Goal: Task Accomplishment & Management: Complete application form

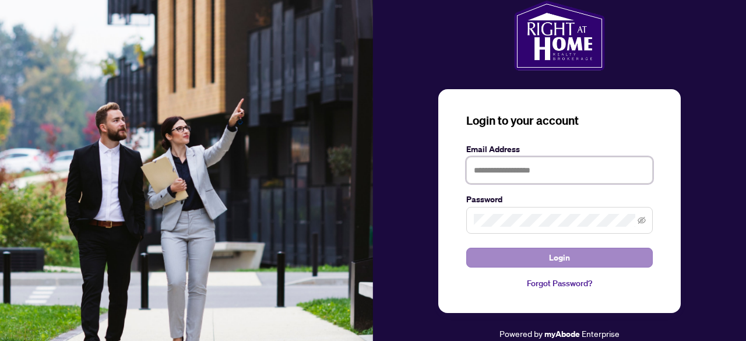
type input "**********"
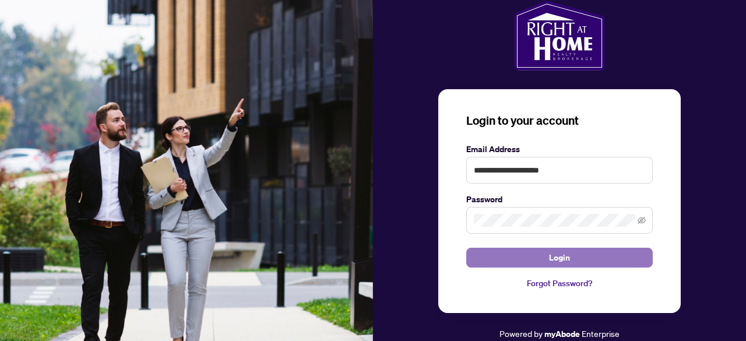
click at [550, 260] on span "Login" at bounding box center [559, 257] width 21 height 19
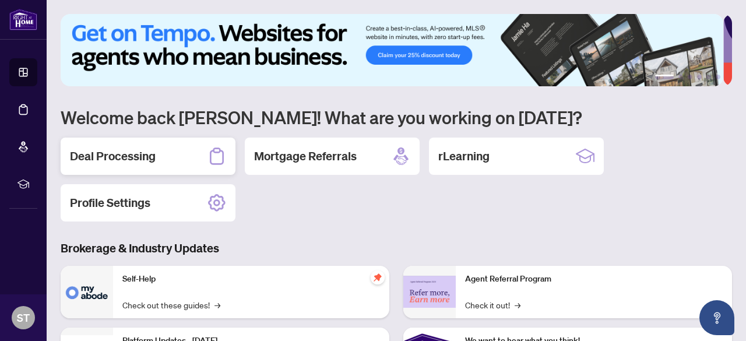
click at [149, 160] on h2 "Deal Processing" at bounding box center [113, 156] width 86 height 16
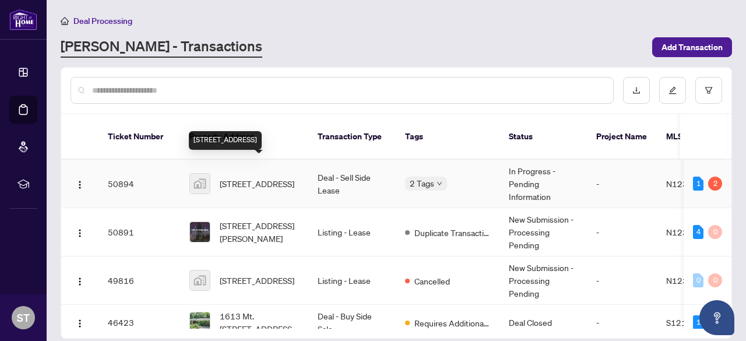
click at [290, 177] on span "[STREET_ADDRESS]" at bounding box center [257, 183] width 75 height 13
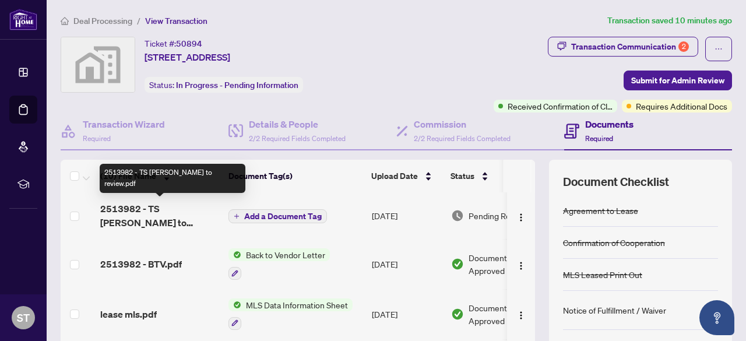
click at [175, 208] on span "2513982 - TS [PERSON_NAME] to review.pdf" at bounding box center [159, 216] width 119 height 28
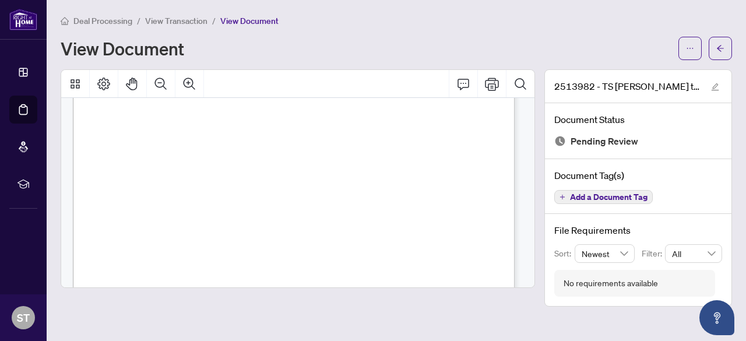
scroll to position [233, 0]
click at [493, 85] on icon "Print" at bounding box center [492, 84] width 14 height 14
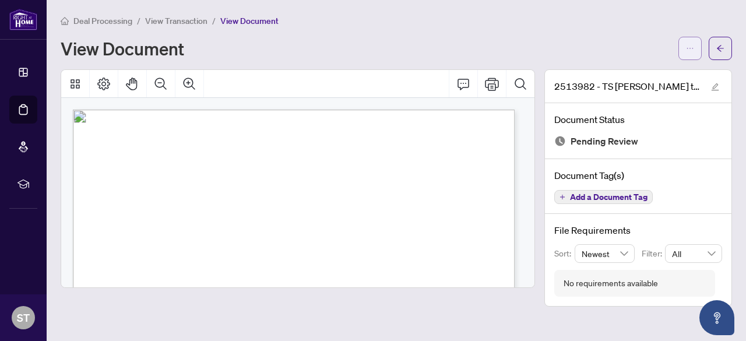
click at [687, 51] on icon "ellipsis" at bounding box center [690, 48] width 8 height 8
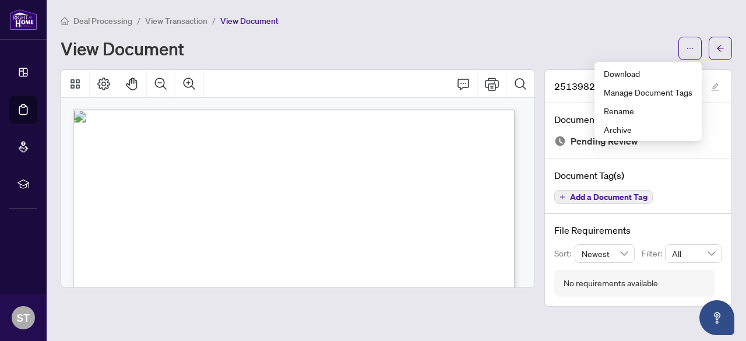
click at [462, 42] on div "View Document" at bounding box center [366, 48] width 611 height 19
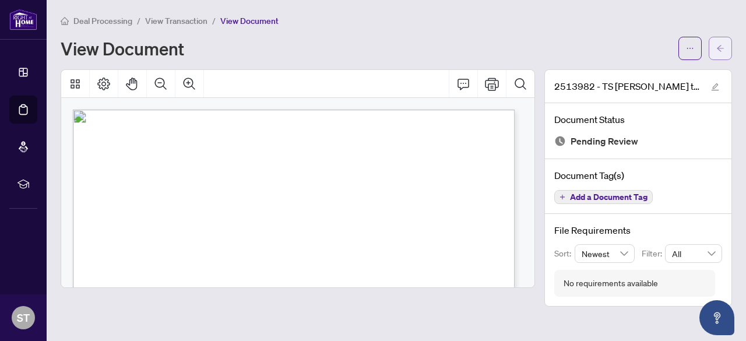
click at [720, 45] on icon "arrow-left" at bounding box center [720, 48] width 7 height 6
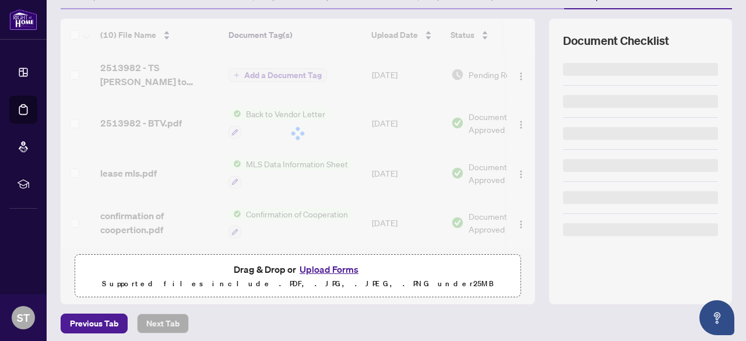
scroll to position [145, 0]
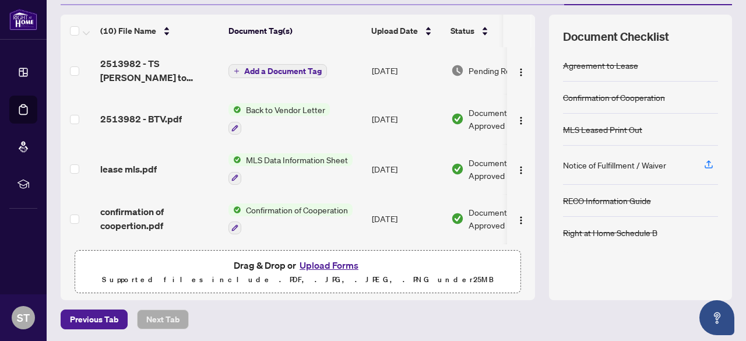
click at [322, 262] on button "Upload Forms" at bounding box center [329, 265] width 66 height 15
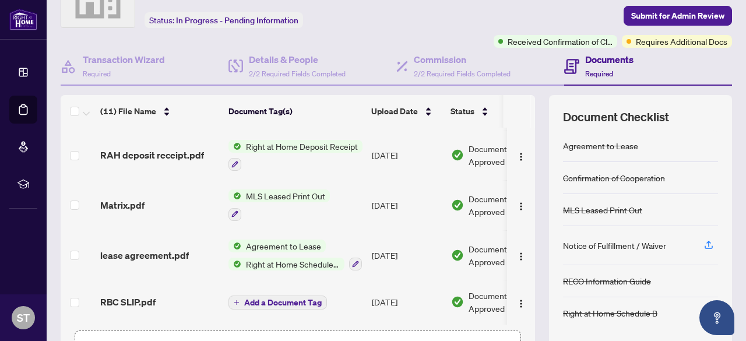
scroll to position [0, 0]
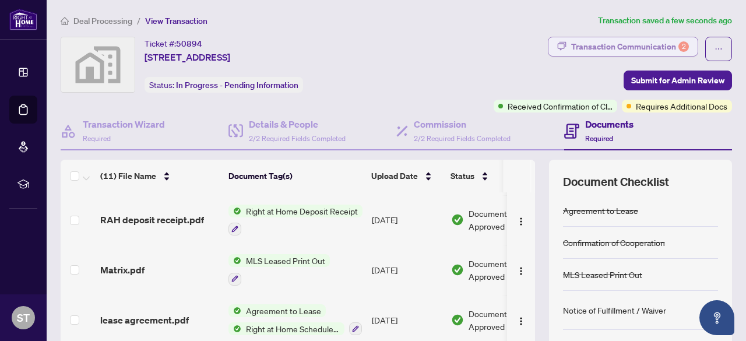
click at [589, 44] on div "Transaction Communication 2" at bounding box center [630, 46] width 118 height 19
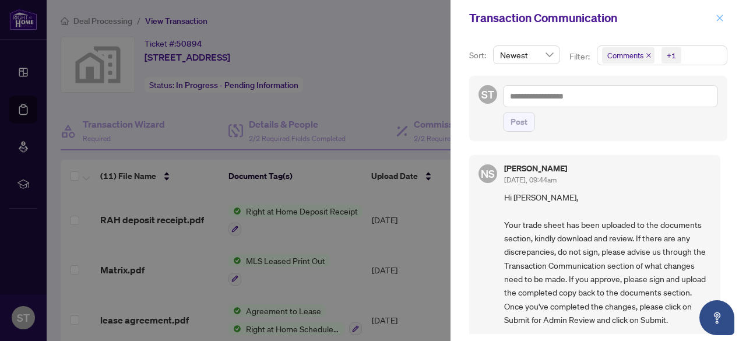
click at [718, 16] on icon "close" at bounding box center [720, 18] width 8 height 8
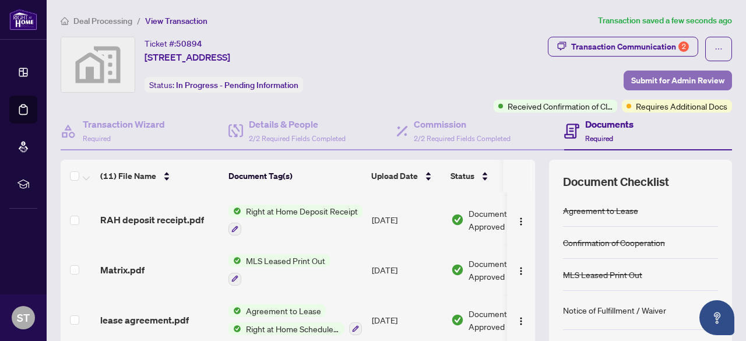
click at [636, 81] on span "Submit for Admin Review" at bounding box center [677, 80] width 93 height 19
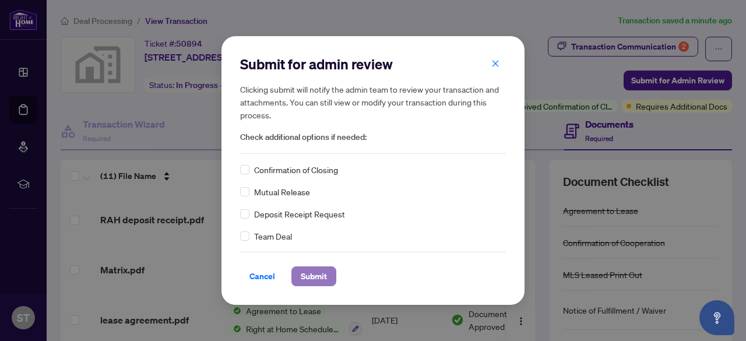
click at [308, 275] on span "Submit" at bounding box center [314, 276] width 26 height 19
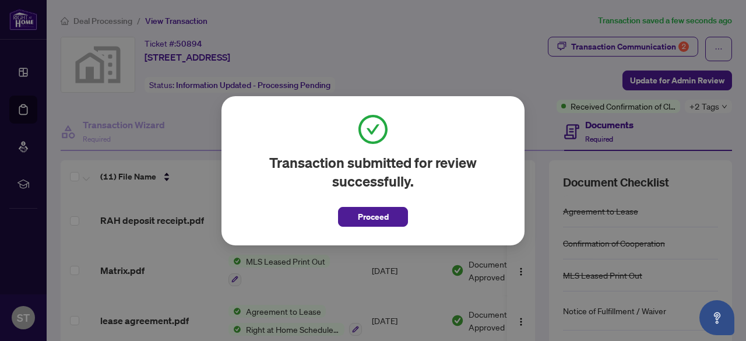
click at [176, 216] on div "Transaction submitted for review successfully. Proceed Cancel OK" at bounding box center [373, 170] width 746 height 341
click at [367, 219] on span "Proceed" at bounding box center [373, 217] width 31 height 19
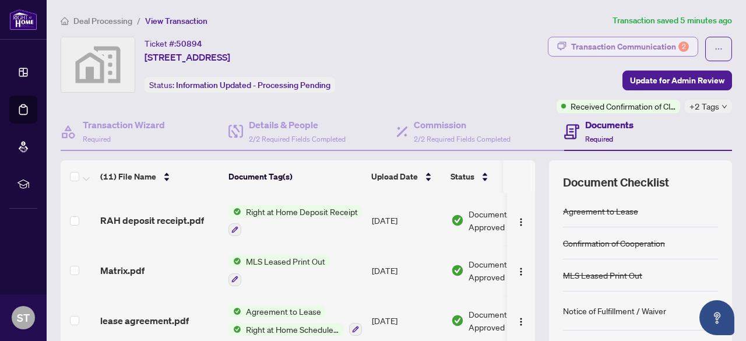
click at [596, 50] on div "Transaction Communication 2" at bounding box center [630, 46] width 118 height 19
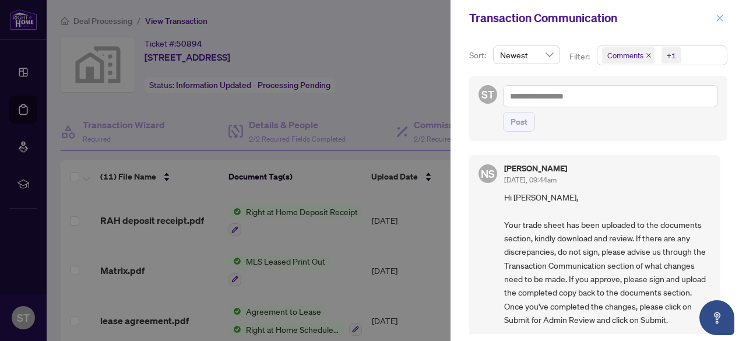
click at [721, 16] on icon "close" at bounding box center [720, 18] width 8 height 8
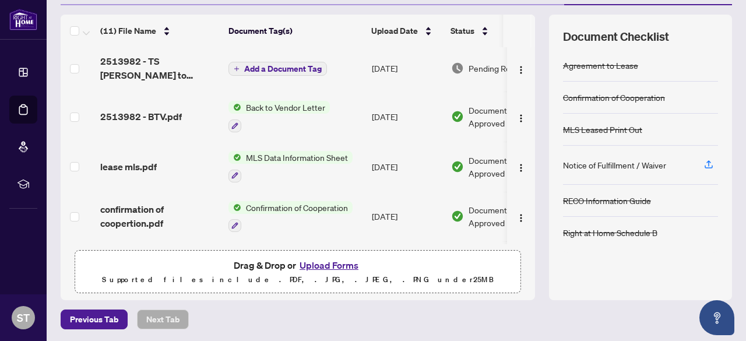
scroll to position [156, 0]
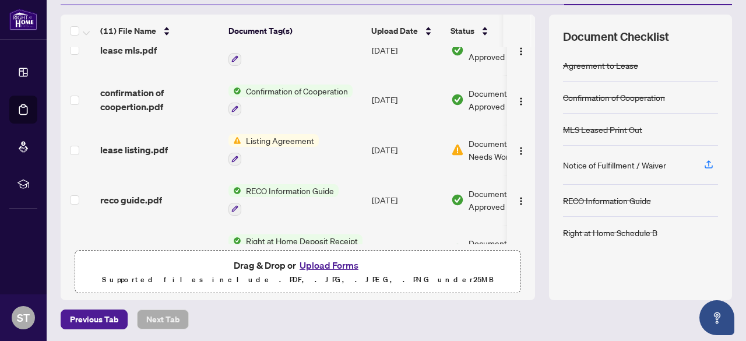
click at [301, 138] on span "Listing Agreement" at bounding box center [280, 140] width 78 height 13
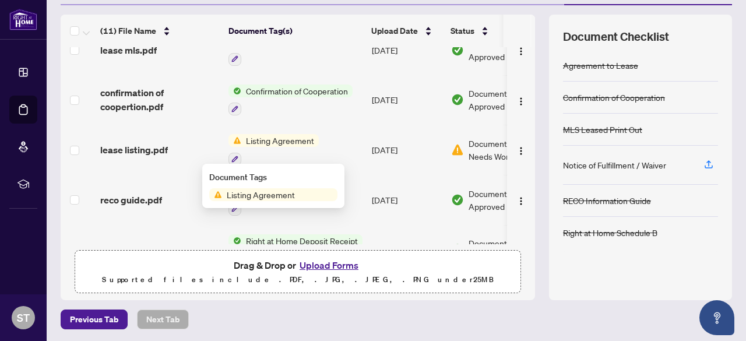
click at [483, 147] on span "Document Needs Work" at bounding box center [499, 150] width 61 height 26
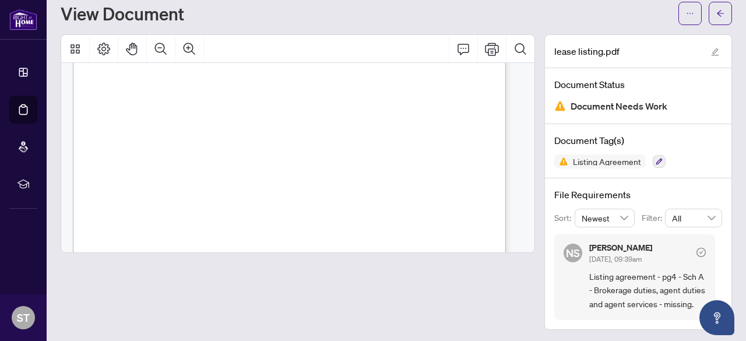
scroll to position [47, 0]
click at [709, 17] on button "button" at bounding box center [720, 13] width 23 height 23
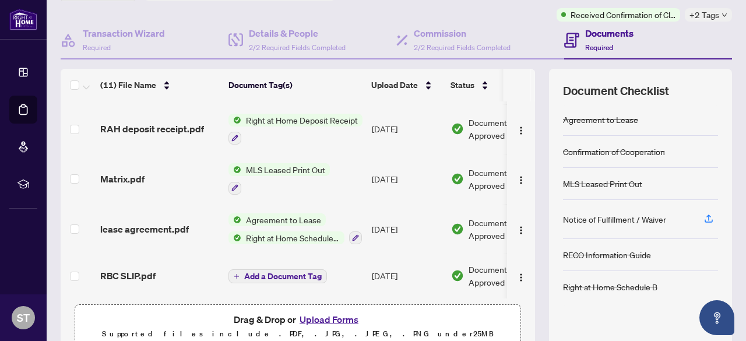
scroll to position [146, 0]
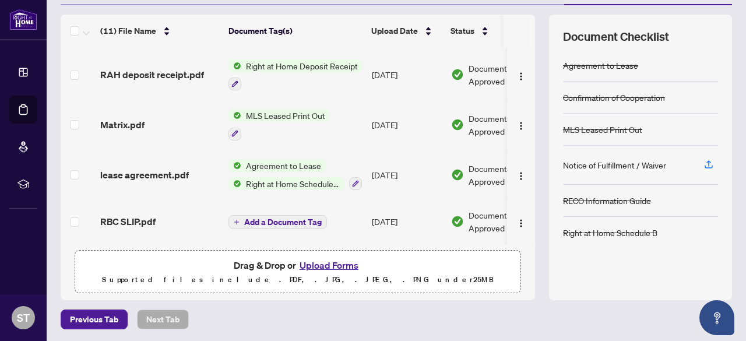
click at [336, 264] on button "Upload Forms" at bounding box center [329, 265] width 66 height 15
click at [320, 262] on button "Upload Forms" at bounding box center [329, 265] width 66 height 15
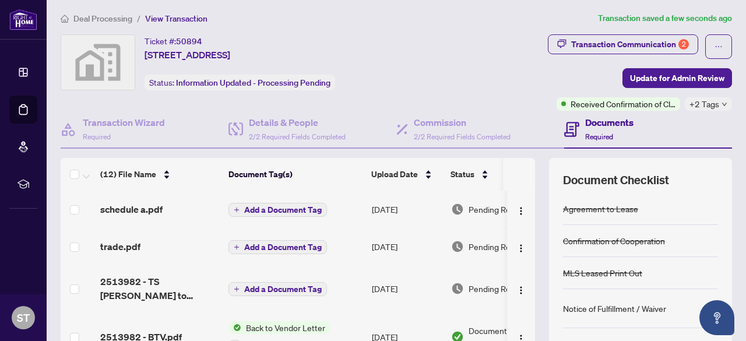
scroll to position [0, 0]
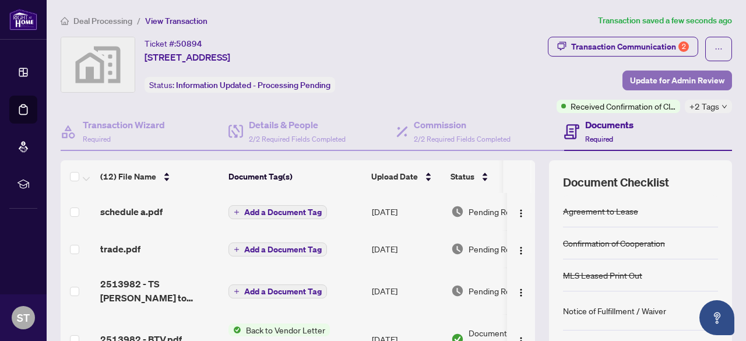
click at [659, 81] on span "Update for Admin Review" at bounding box center [677, 80] width 94 height 19
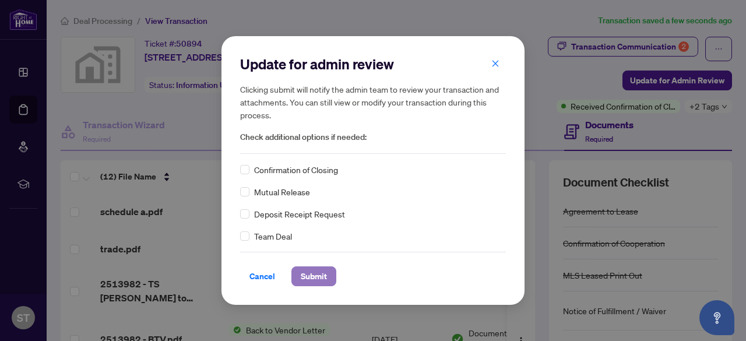
click at [323, 275] on span "Submit" at bounding box center [314, 276] width 26 height 19
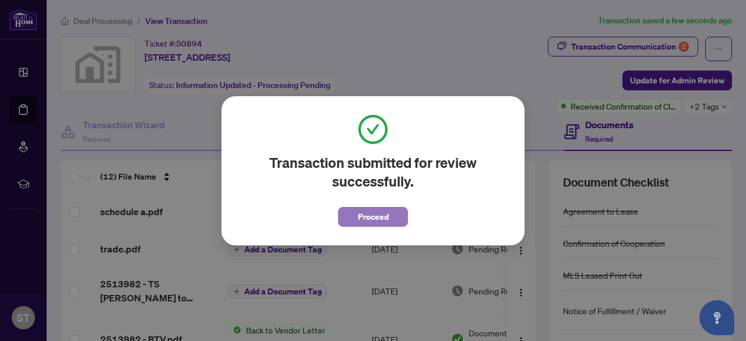
click at [364, 218] on span "Proceed" at bounding box center [373, 217] width 31 height 19
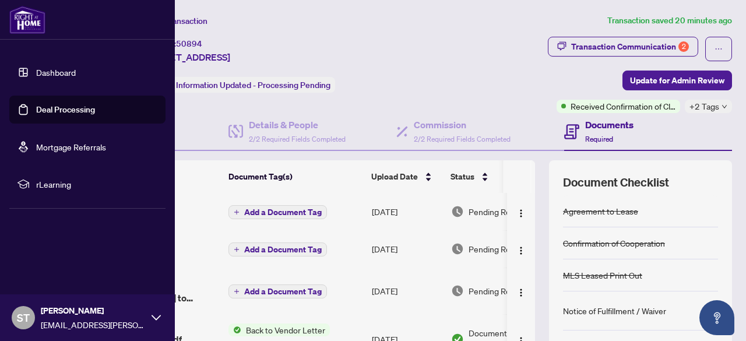
click at [62, 73] on link "Dashboard" at bounding box center [56, 72] width 40 height 10
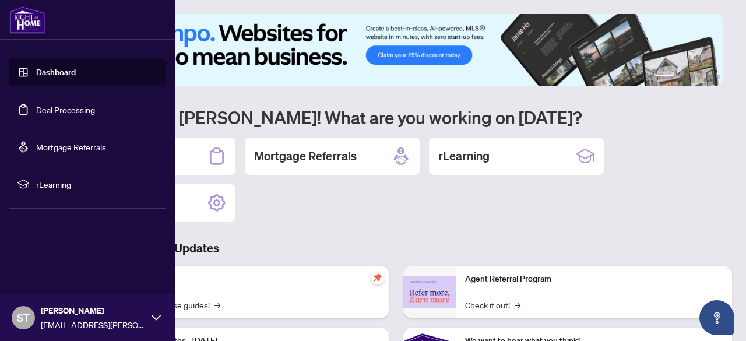
click at [59, 110] on link "Deal Processing" at bounding box center [65, 109] width 59 height 10
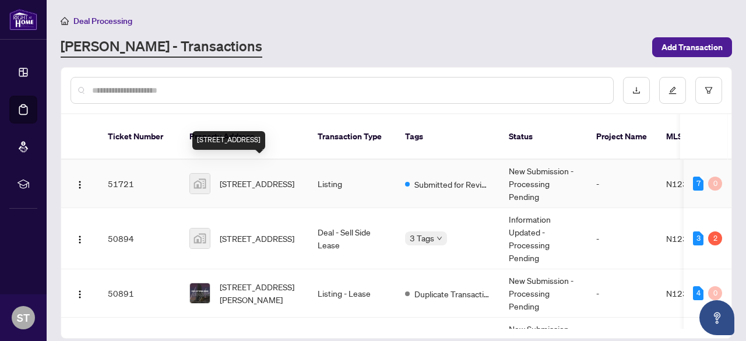
click at [253, 177] on span "113 Minnetonka Rd, Innisfil, ON, Canada" at bounding box center [257, 183] width 75 height 13
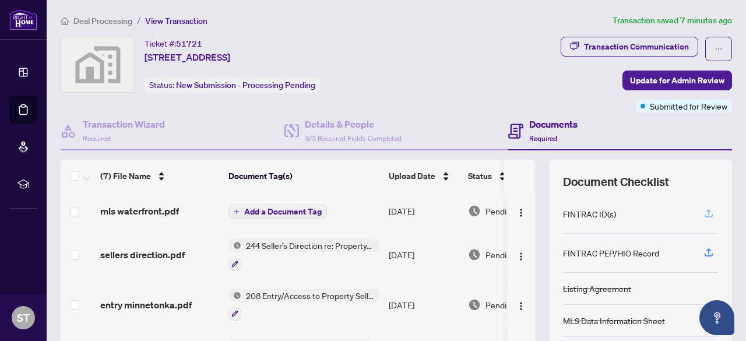
click at [704, 213] on icon "button" at bounding box center [709, 213] width 10 height 10
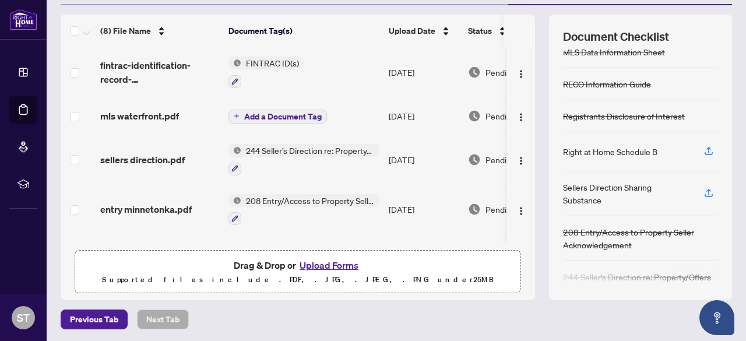
click at [321, 263] on button "Upload Forms" at bounding box center [329, 265] width 66 height 15
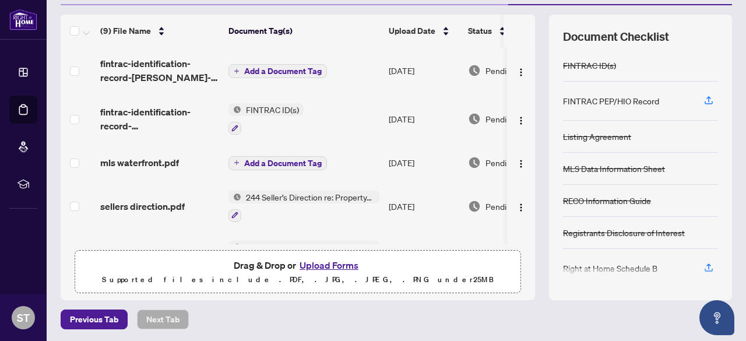
click at [337, 262] on button "Upload Forms" at bounding box center [329, 265] width 66 height 15
click at [283, 68] on span "Add a Document Tag" at bounding box center [283, 71] width 78 height 8
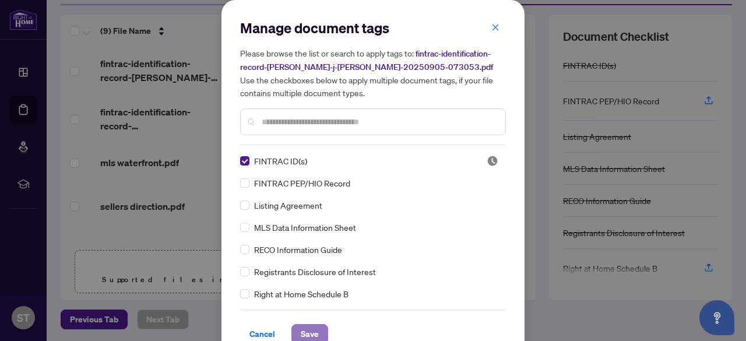
click at [306, 334] on span "Save" at bounding box center [310, 334] width 18 height 19
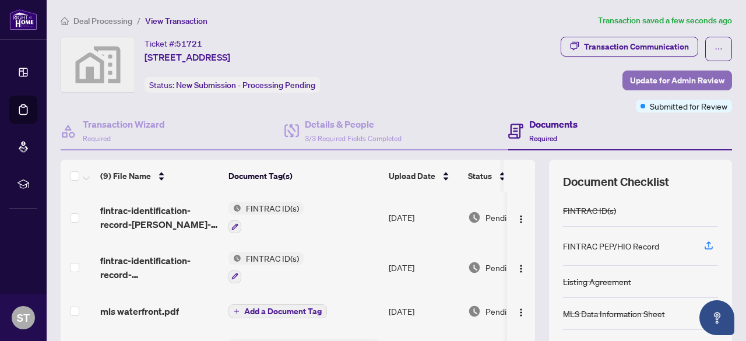
click at [638, 81] on span "Update for Admin Review" at bounding box center [677, 80] width 94 height 19
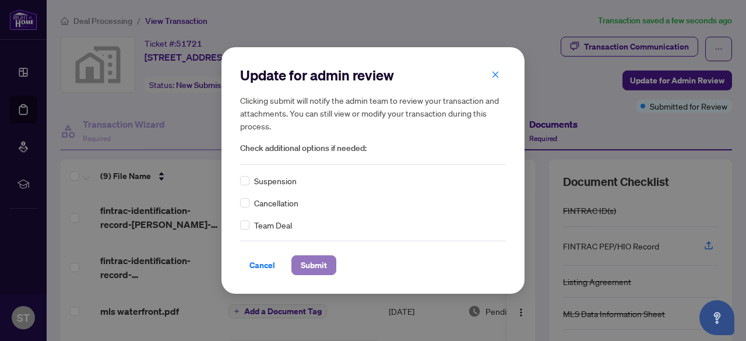
click at [310, 263] on span "Submit" at bounding box center [314, 265] width 26 height 19
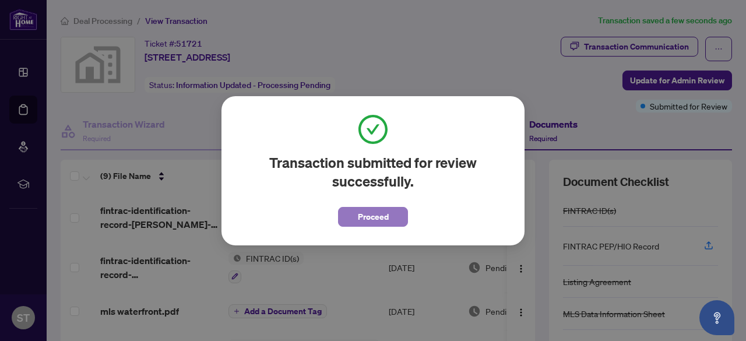
click at [363, 216] on span "Proceed" at bounding box center [373, 217] width 31 height 19
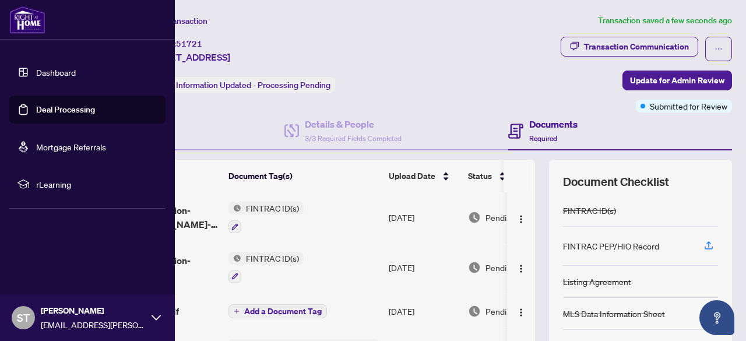
click at [52, 70] on link "Dashboard" at bounding box center [56, 72] width 40 height 10
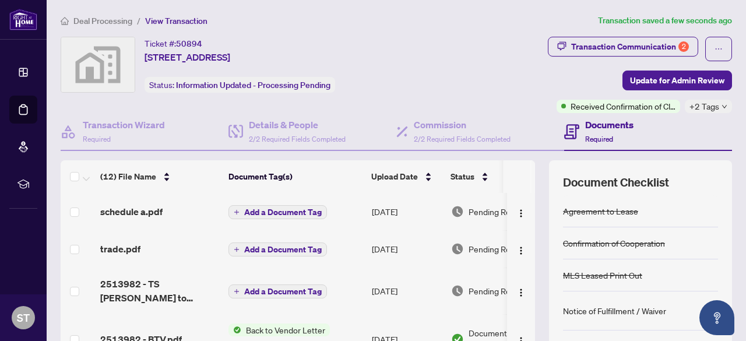
scroll to position [58, 0]
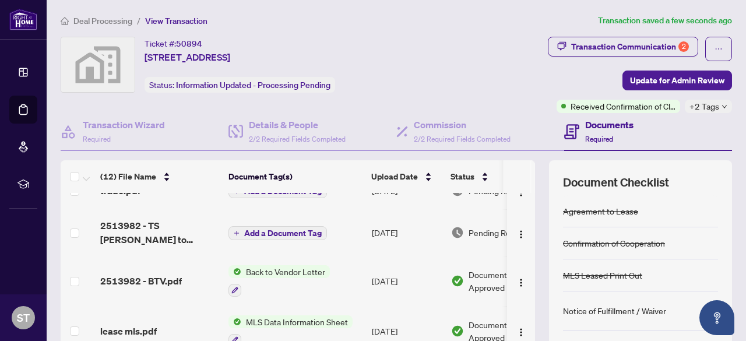
click at [266, 270] on span "Back to Vendor Letter" at bounding box center [285, 271] width 89 height 13
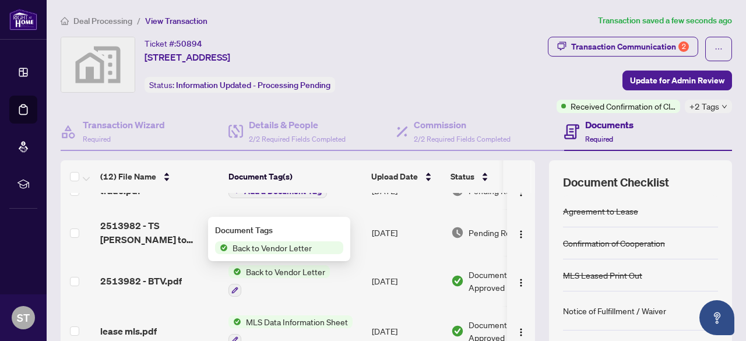
click at [268, 248] on span "Back to Vendor Letter" at bounding box center [272, 247] width 89 height 13
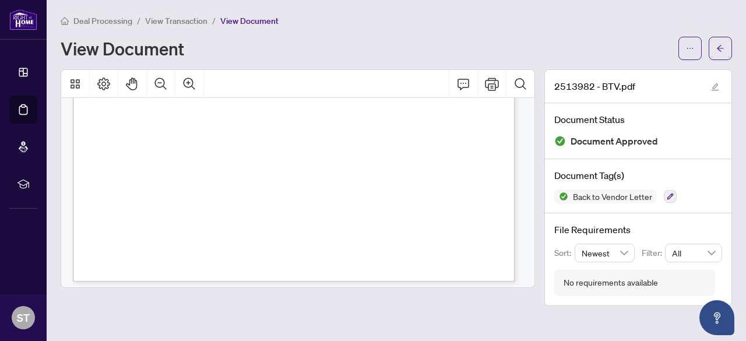
scroll to position [414, 0]
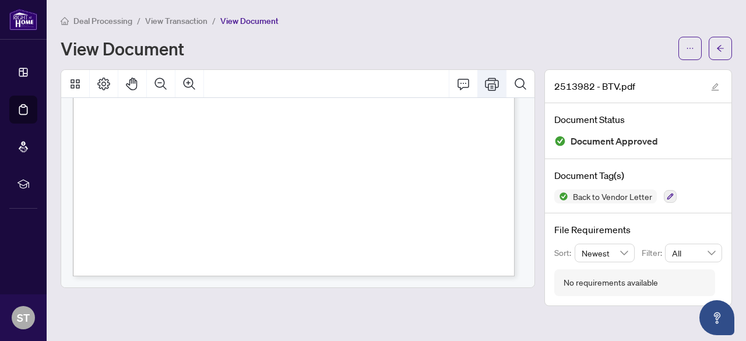
click at [494, 87] on icon "Print" at bounding box center [492, 84] width 14 height 14
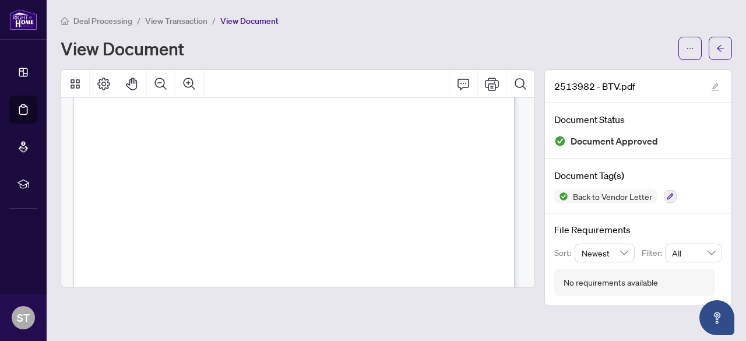
scroll to position [64, 0]
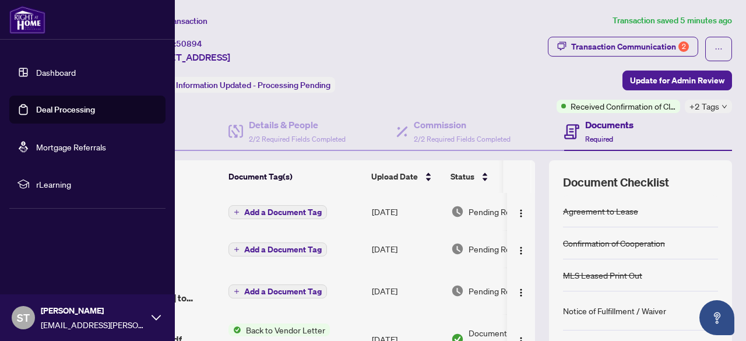
click at [45, 111] on link "Deal Processing" at bounding box center [65, 109] width 59 height 10
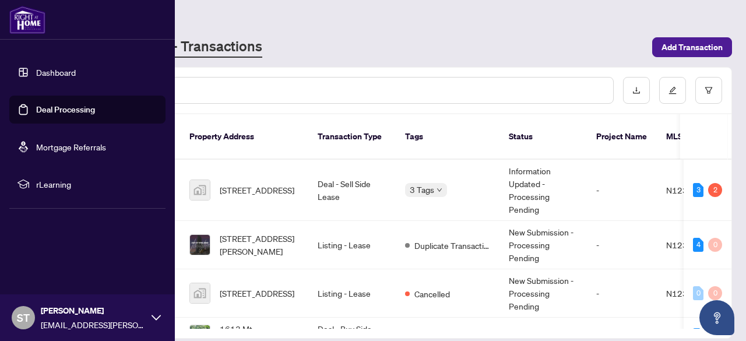
click at [47, 71] on link "Dashboard" at bounding box center [56, 72] width 40 height 10
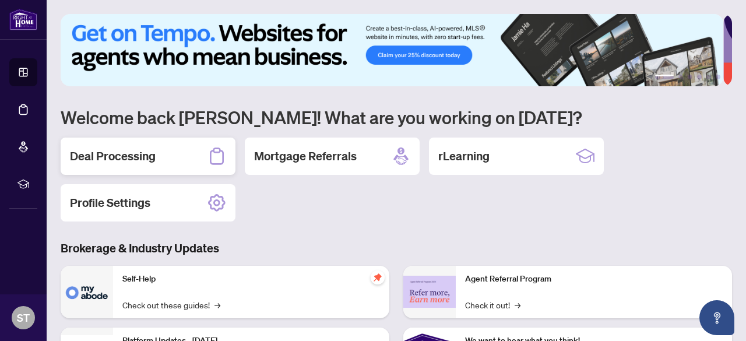
click at [127, 152] on h2 "Deal Processing" at bounding box center [113, 156] width 86 height 16
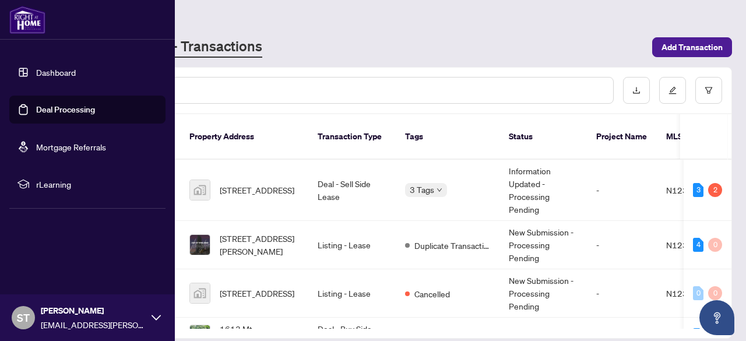
click at [56, 109] on link "Deal Processing" at bounding box center [65, 109] width 59 height 10
click at [71, 109] on link "Deal Processing" at bounding box center [65, 109] width 59 height 10
click at [57, 72] on link "Dashboard" at bounding box center [56, 72] width 40 height 10
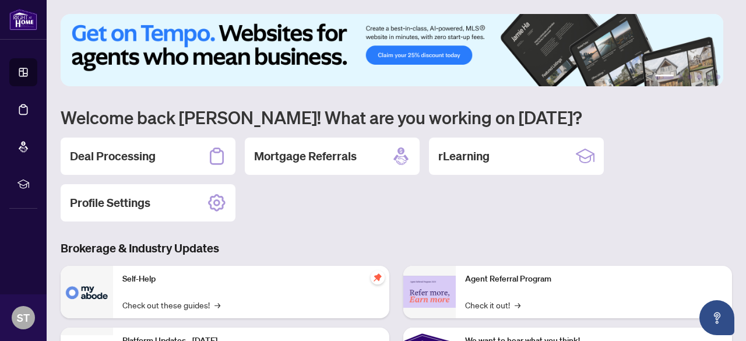
scroll to position [117, 0]
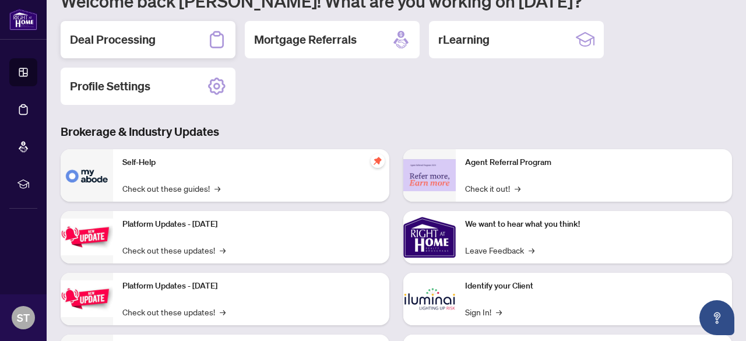
click at [140, 39] on h2 "Deal Processing" at bounding box center [113, 39] width 86 height 16
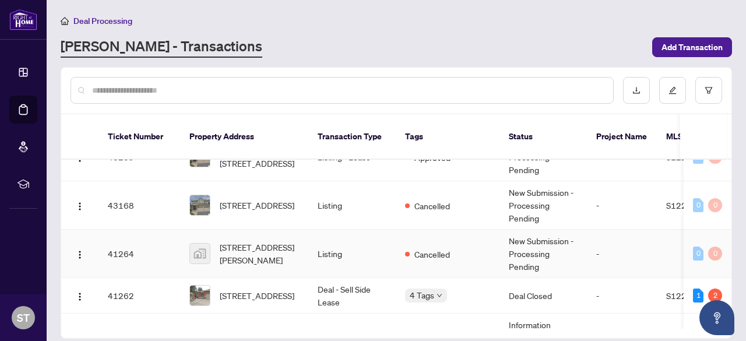
scroll to position [117, 0]
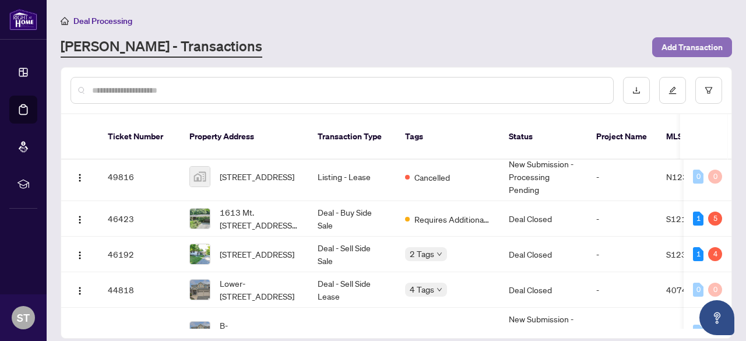
click at [674, 47] on span "Add Transaction" at bounding box center [692, 47] width 61 height 19
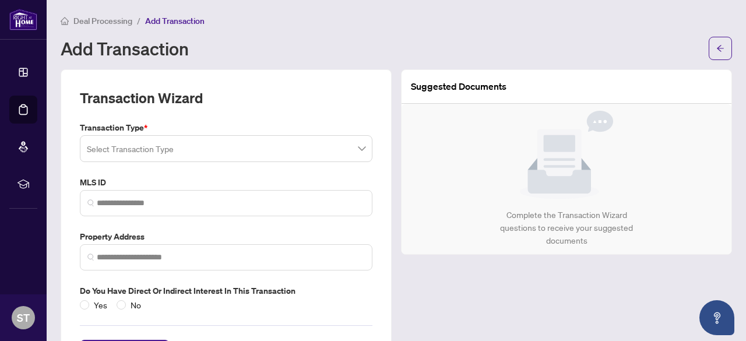
click at [185, 150] on input "search" at bounding box center [221, 151] width 268 height 26
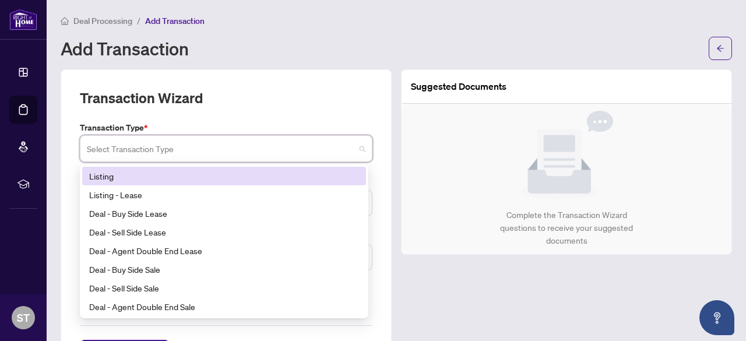
click at [195, 180] on div "Listing" at bounding box center [224, 176] width 270 height 13
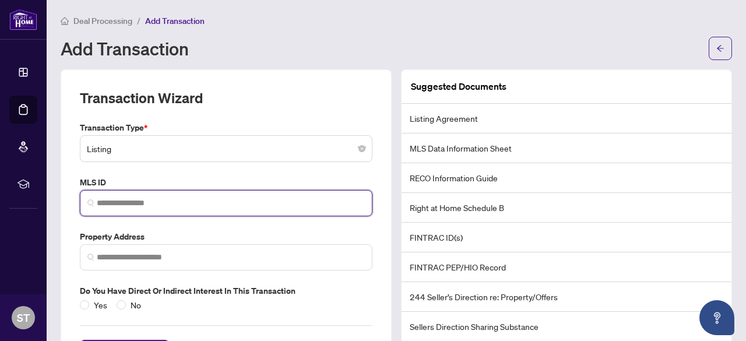
click at [181, 201] on input "search" at bounding box center [231, 203] width 268 height 12
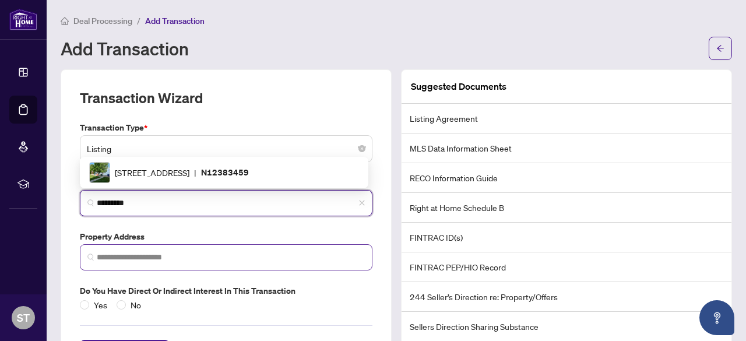
type input "*********"
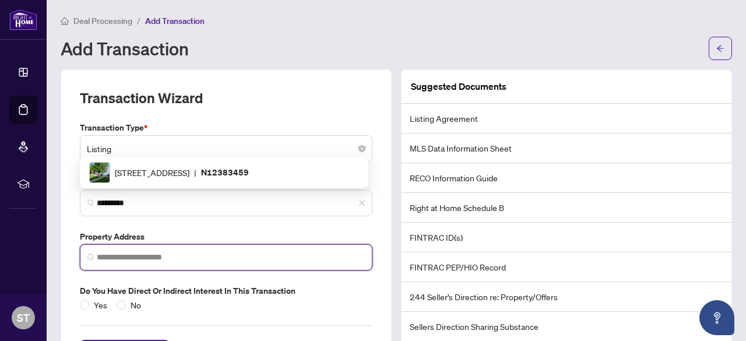
click at [175, 255] on input "search" at bounding box center [231, 257] width 268 height 12
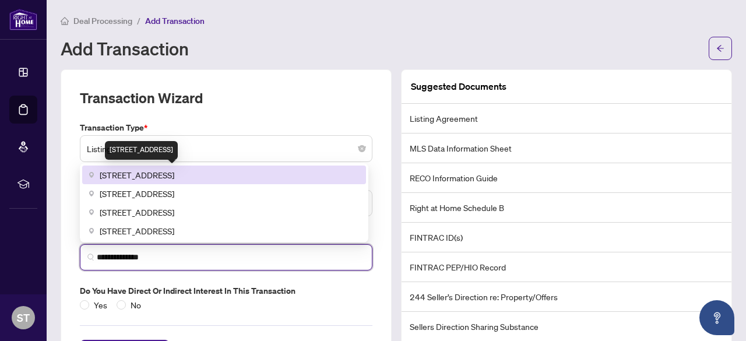
click at [174, 174] on span "113 Minnetonka Rd, Innisfil, ON, Canada" at bounding box center [137, 175] width 75 height 13
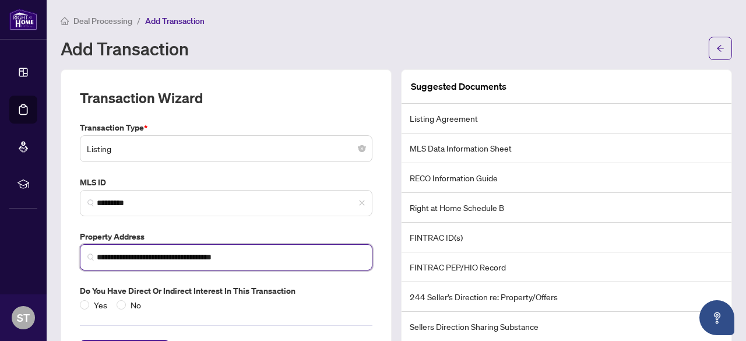
scroll to position [49, 0]
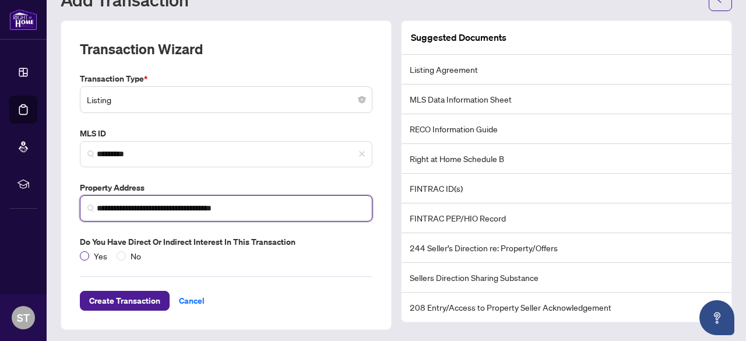
type input "**********"
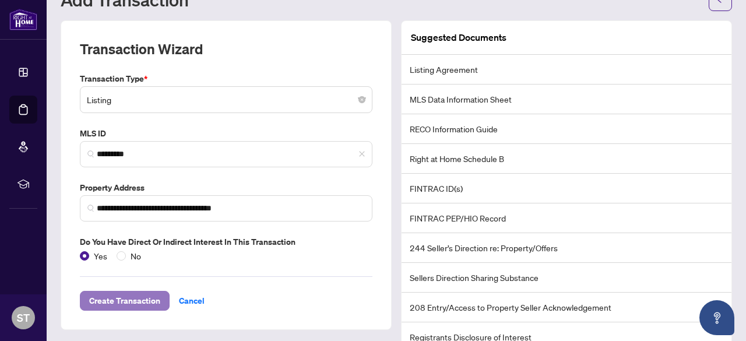
click at [121, 299] on span "Create Transaction" at bounding box center [124, 301] width 71 height 19
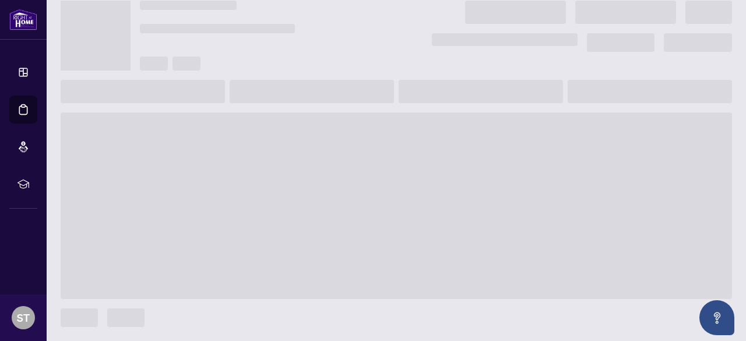
scroll to position [35, 0]
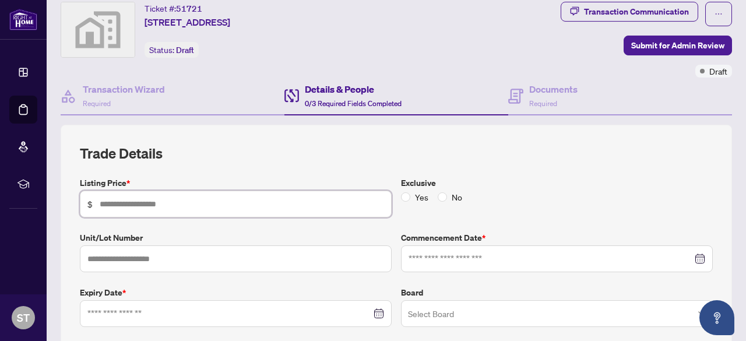
click at [139, 202] on input "text" at bounding box center [242, 204] width 285 height 13
type input "*********"
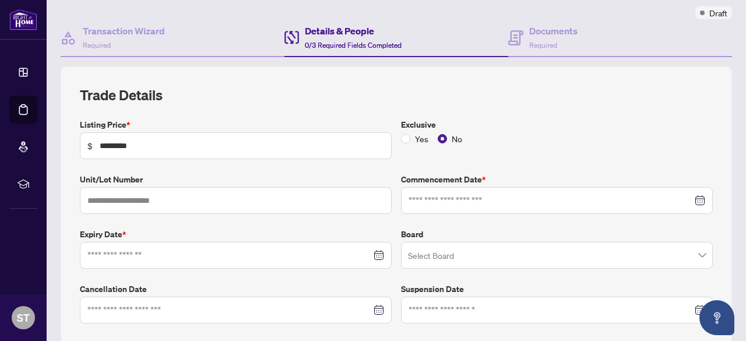
click at [373, 252] on div at bounding box center [235, 255] width 297 height 13
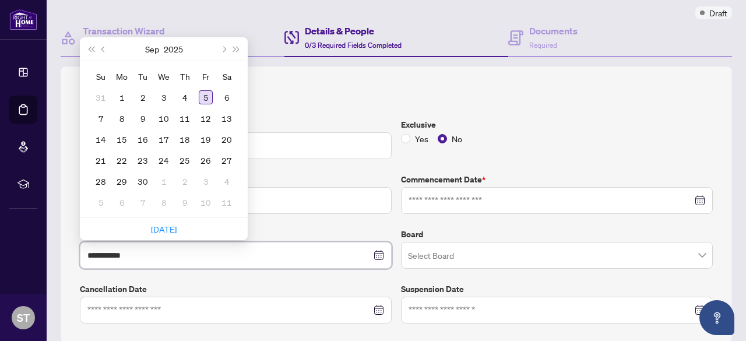
type input "**********"
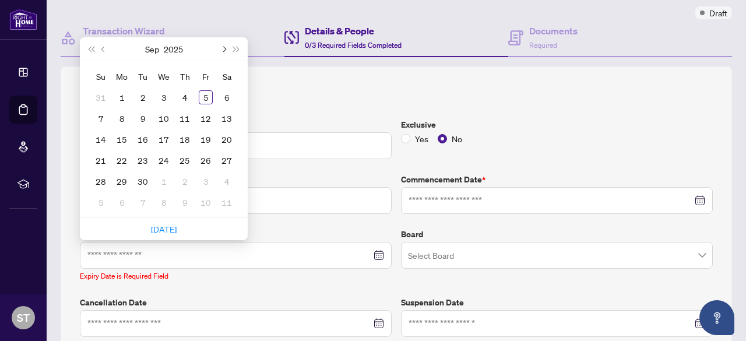
click at [223, 48] on span "Next month (PageDown)" at bounding box center [223, 49] width 6 height 6
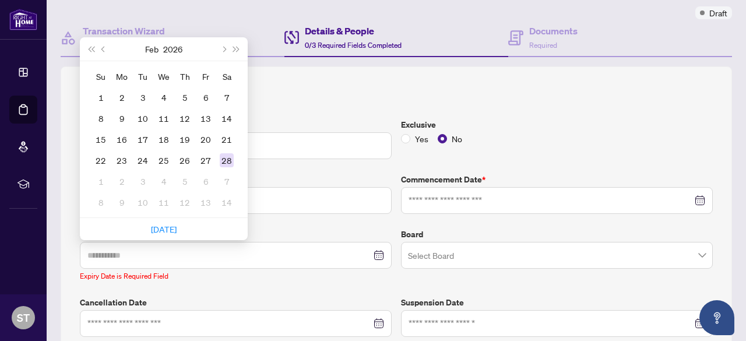
type input "**********"
click at [228, 157] on div "28" at bounding box center [227, 160] width 14 height 14
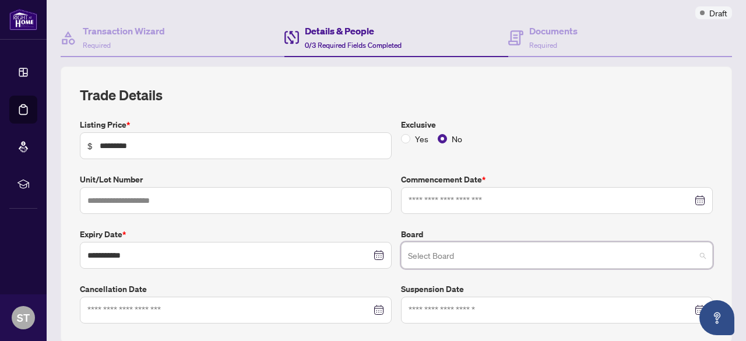
click at [468, 256] on input "search" at bounding box center [551, 257] width 287 height 26
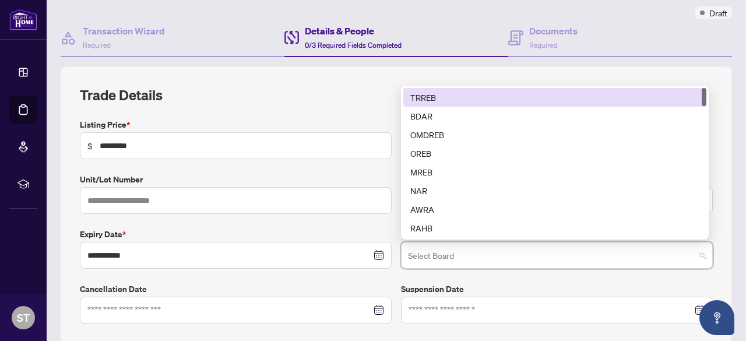
click at [458, 93] on div "TRREB" at bounding box center [554, 97] width 289 height 13
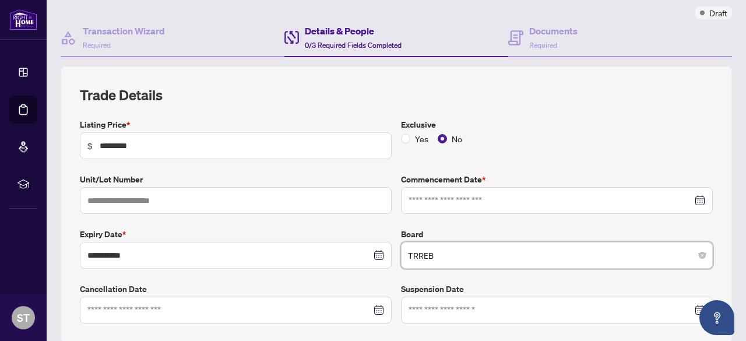
click at [691, 197] on div at bounding box center [557, 200] width 297 height 13
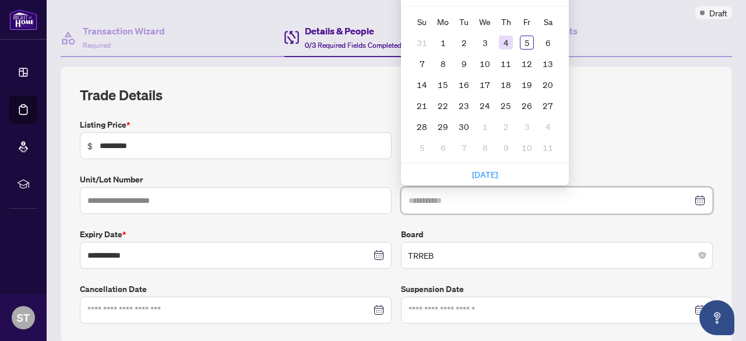
type input "**********"
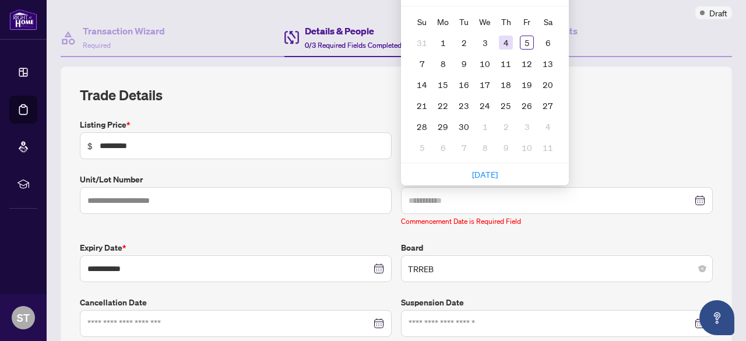
click at [507, 43] on div "4" at bounding box center [506, 43] width 14 height 14
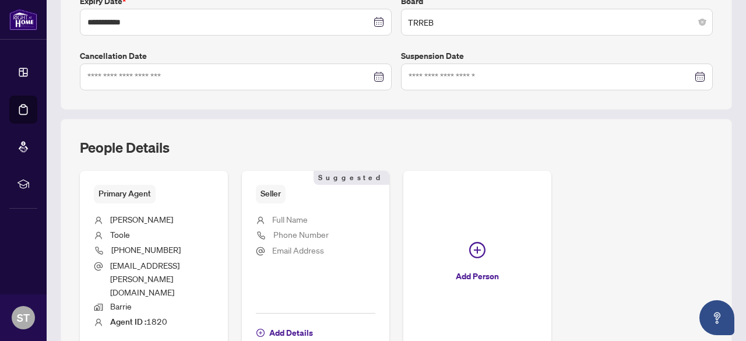
scroll to position [374, 0]
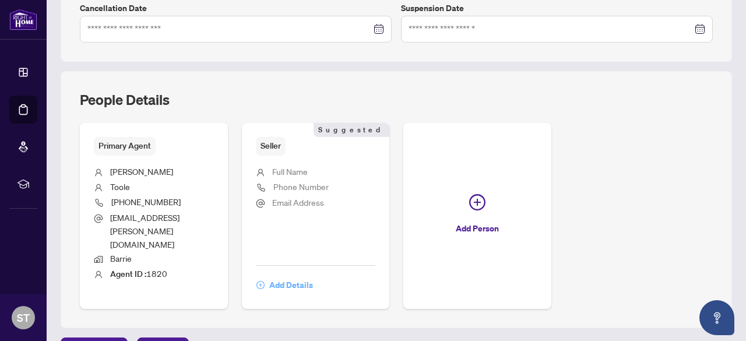
click at [313, 276] on span "Add Details" at bounding box center [291, 285] width 44 height 19
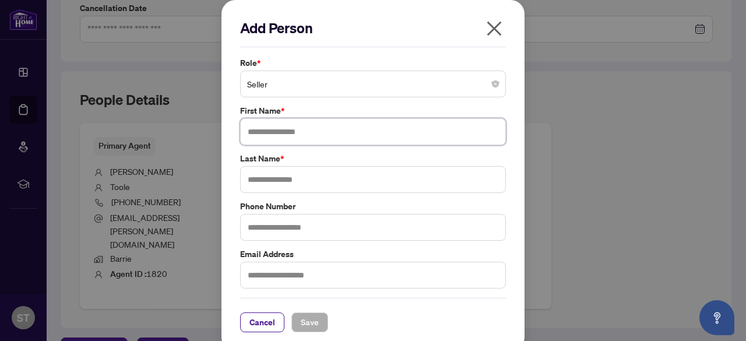
click at [303, 124] on input "text" at bounding box center [373, 131] width 266 height 27
type input "*****"
click at [280, 178] on input "text" at bounding box center [373, 179] width 266 height 27
type input "*******"
click at [290, 224] on input "text" at bounding box center [373, 227] width 266 height 27
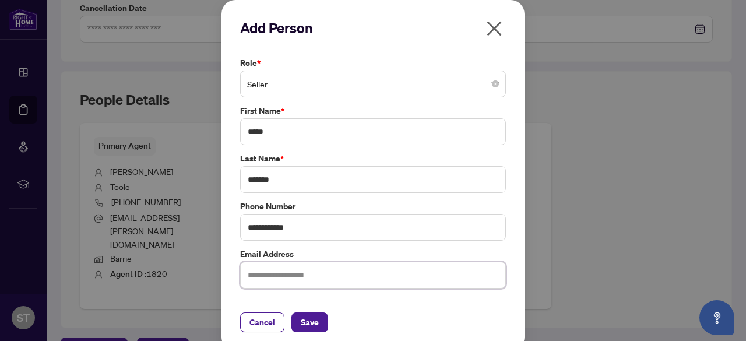
click at [296, 271] on input "text" at bounding box center [373, 275] width 266 height 27
click at [296, 224] on input "**********" at bounding box center [373, 227] width 266 height 27
type input "**********"
click at [299, 273] on input "text" at bounding box center [373, 275] width 266 height 27
type input "**********"
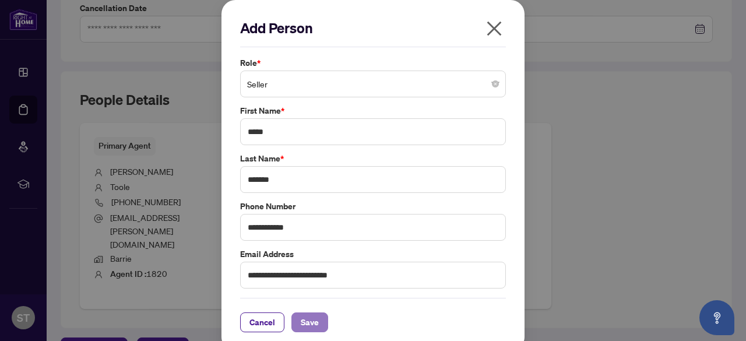
click at [304, 320] on span "Save" at bounding box center [310, 322] width 18 height 19
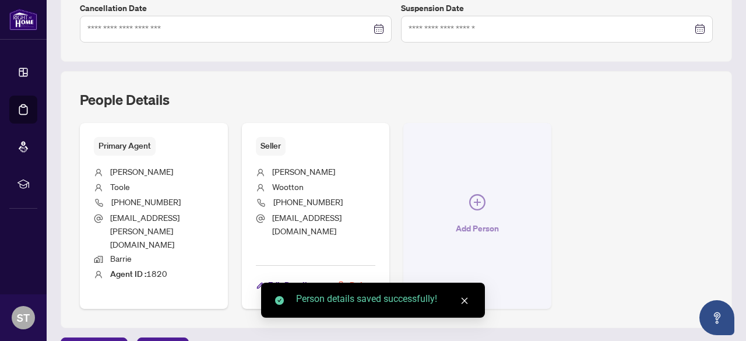
click at [486, 194] on icon "plus-circle" at bounding box center [477, 202] width 16 height 16
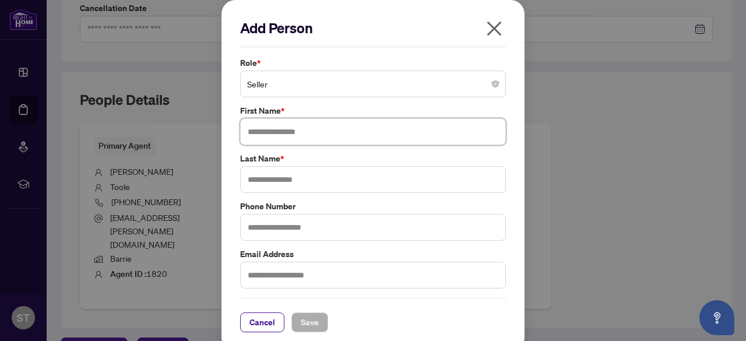
click at [321, 129] on input "text" at bounding box center [373, 131] width 266 height 27
type input "*****"
click at [311, 176] on input "text" at bounding box center [373, 179] width 266 height 27
type input "*******"
click at [302, 226] on input "text" at bounding box center [373, 227] width 266 height 27
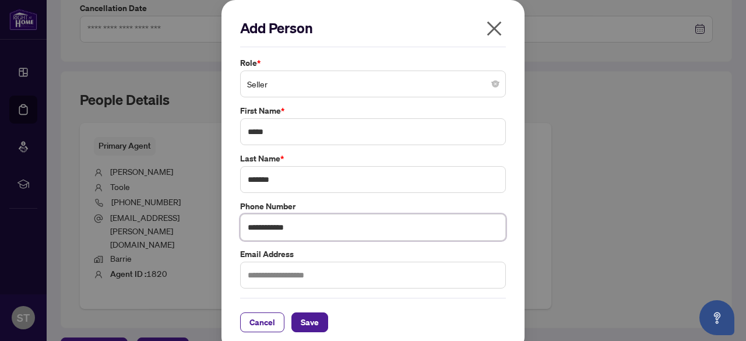
type input "**********"
click at [294, 276] on input "text" at bounding box center [373, 275] width 266 height 27
type input "**********"
click at [316, 317] on button "Save" at bounding box center [310, 323] width 37 height 20
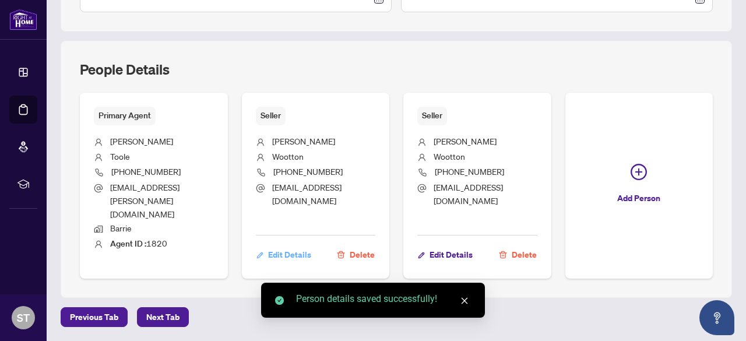
scroll to position [493, 0]
click at [170, 311] on span "Next Tab" at bounding box center [162, 317] width 33 height 19
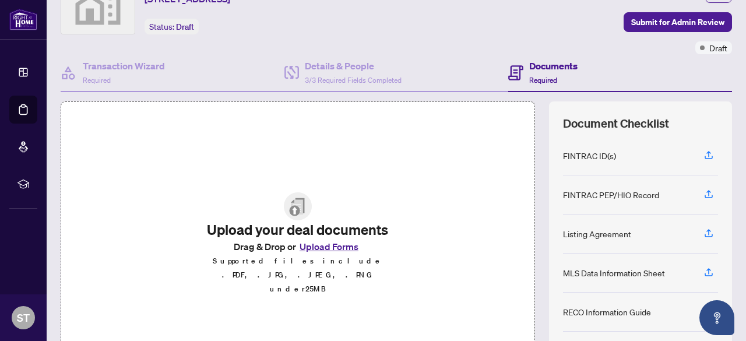
scroll to position [117, 0]
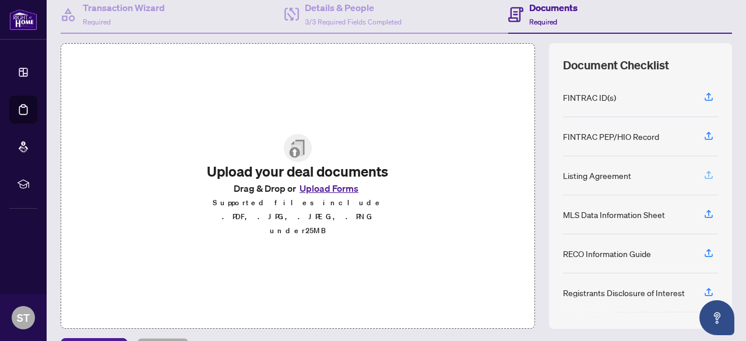
click at [704, 173] on icon "button" at bounding box center [709, 175] width 10 height 10
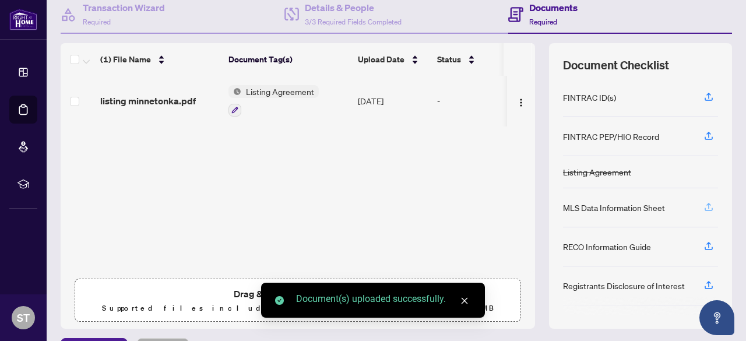
click at [707, 203] on icon "button" at bounding box center [709, 206] width 5 height 6
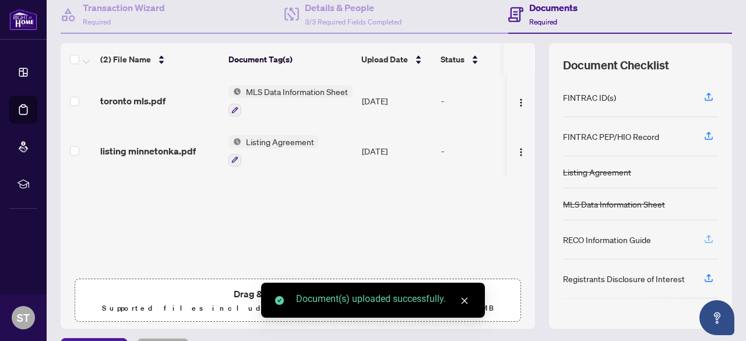
click at [704, 234] on icon "button" at bounding box center [709, 239] width 10 height 10
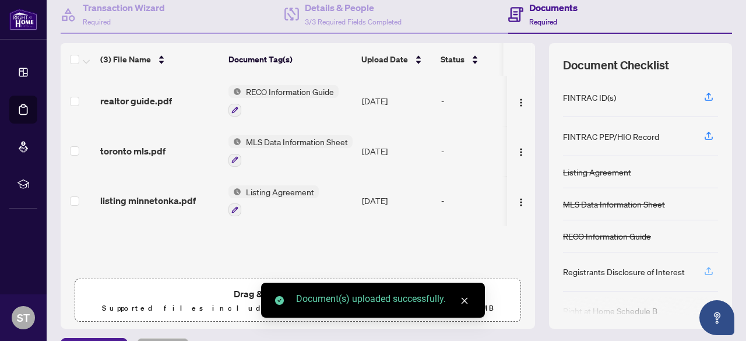
click at [704, 266] on icon "button" at bounding box center [709, 271] width 10 height 10
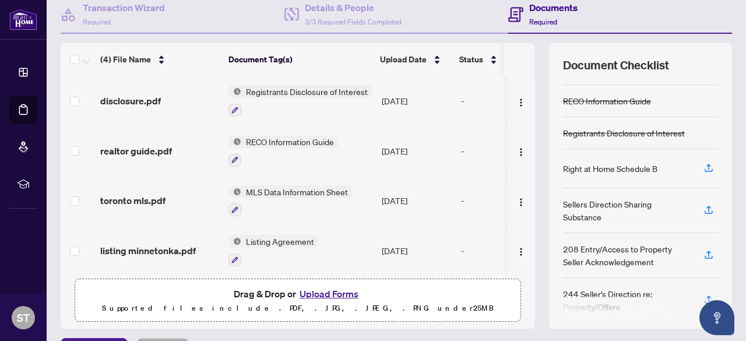
scroll to position [145, 0]
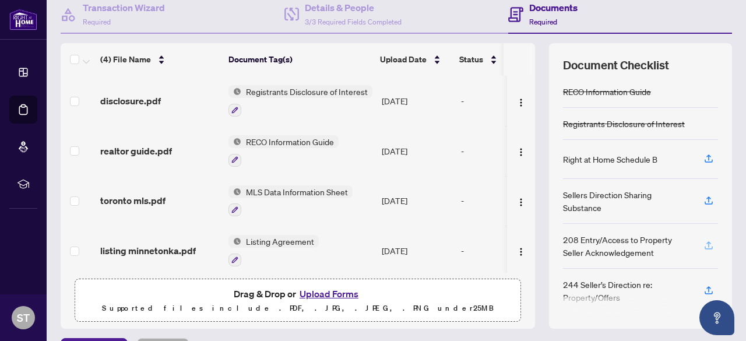
click at [704, 242] on icon "button" at bounding box center [709, 245] width 10 height 10
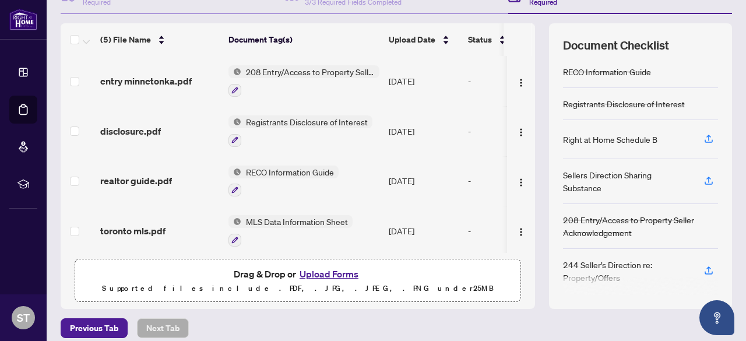
scroll to position [145, 0]
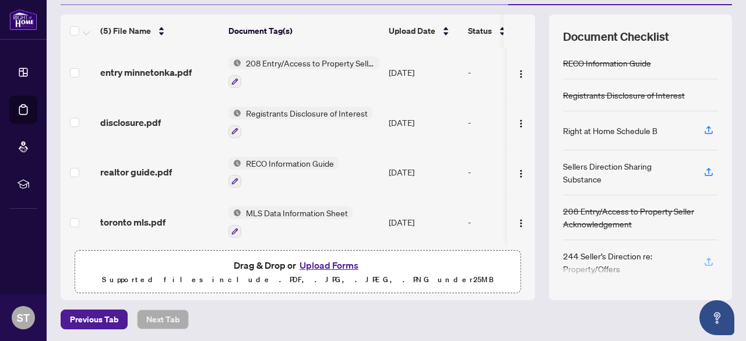
click at [704, 257] on icon "button" at bounding box center [709, 262] width 10 height 10
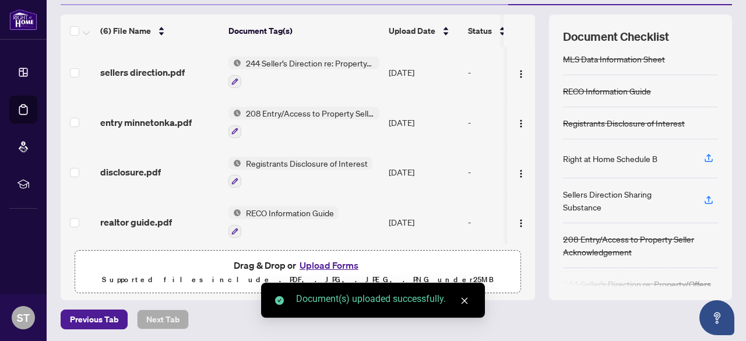
scroll to position [132, 0]
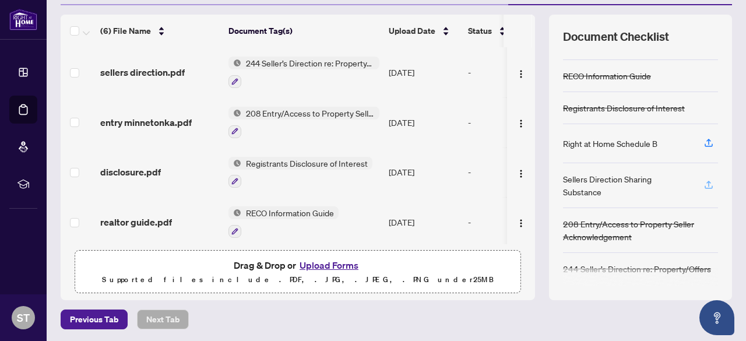
click at [704, 180] on icon "button" at bounding box center [709, 185] width 10 height 10
click at [331, 262] on button "Upload Forms" at bounding box center [329, 265] width 66 height 15
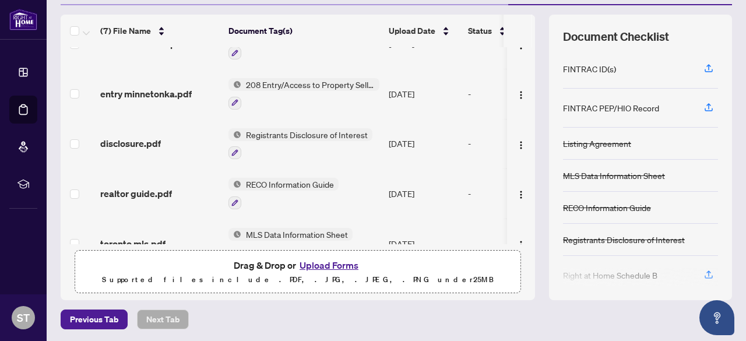
scroll to position [0, 0]
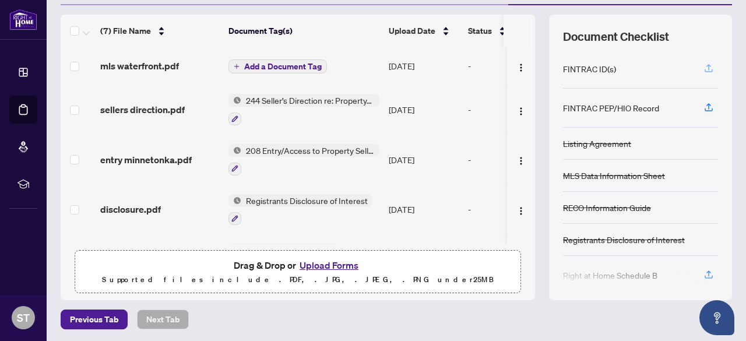
click at [704, 66] on icon "button" at bounding box center [709, 68] width 10 height 10
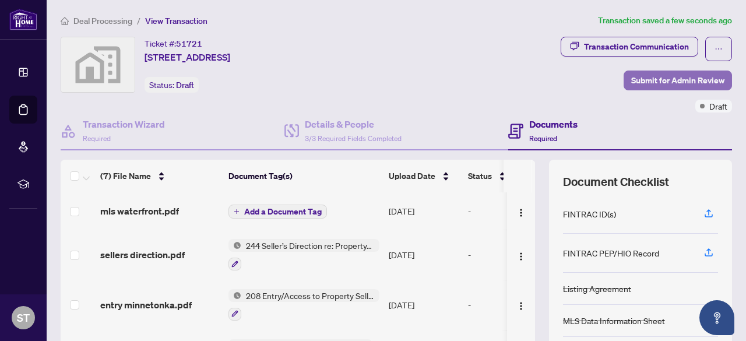
click at [645, 81] on span "Submit for Admin Review" at bounding box center [677, 80] width 93 height 19
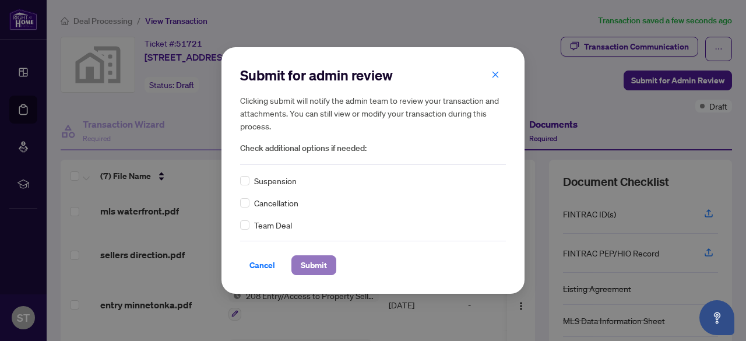
click at [317, 267] on span "Submit" at bounding box center [314, 265] width 26 height 19
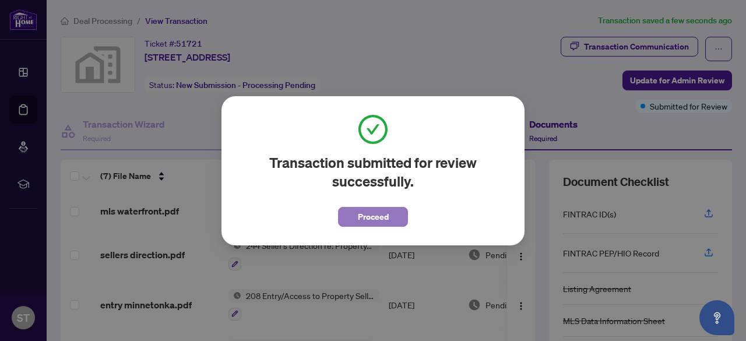
click at [360, 220] on span "Proceed" at bounding box center [373, 217] width 31 height 19
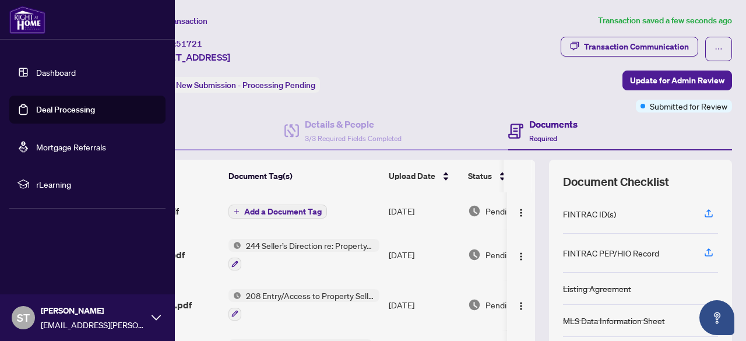
click at [61, 72] on link "Dashboard" at bounding box center [56, 72] width 40 height 10
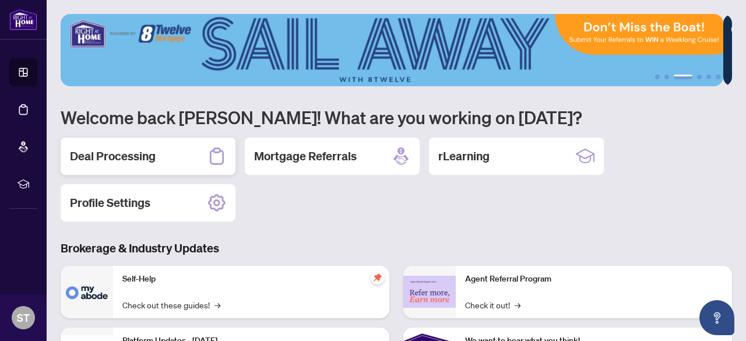
click at [118, 157] on h2 "Deal Processing" at bounding box center [113, 156] width 86 height 16
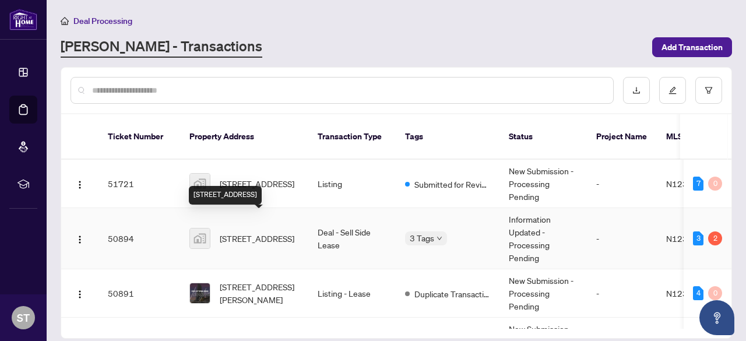
click at [262, 232] on span "[STREET_ADDRESS]" at bounding box center [257, 238] width 75 height 13
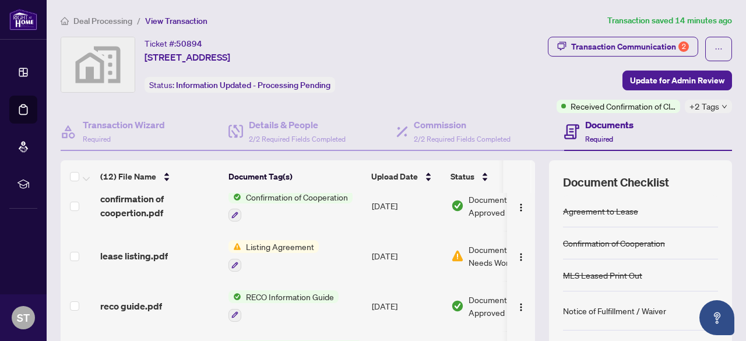
scroll to position [292, 0]
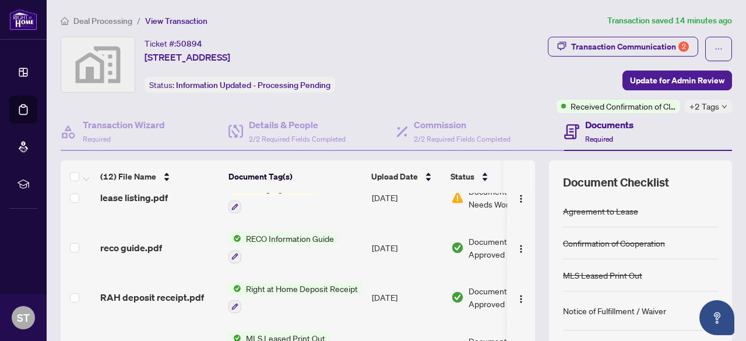
click at [265, 285] on span "Right at Home Deposit Receipt" at bounding box center [301, 288] width 121 height 13
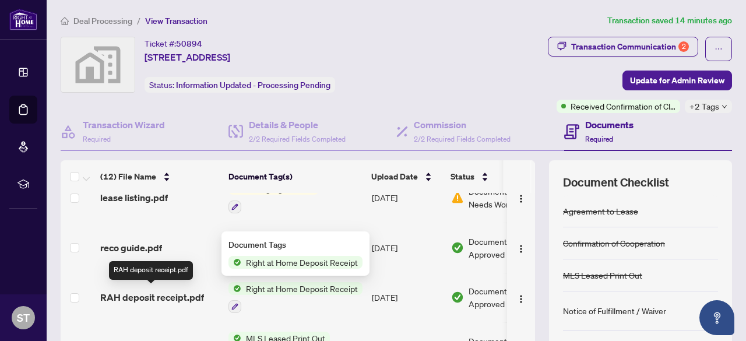
click at [180, 292] on span "RAH deposit receipt.pdf" at bounding box center [152, 297] width 104 height 14
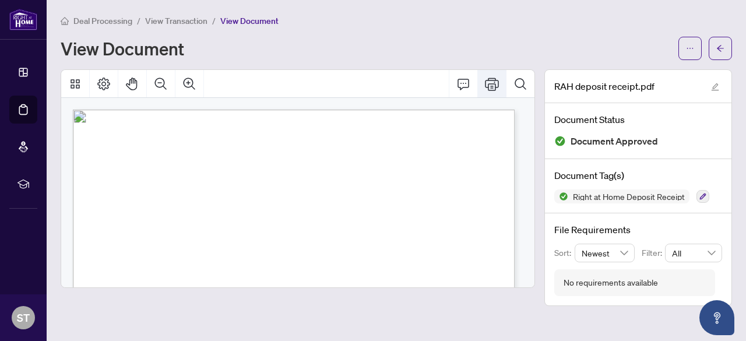
click at [496, 85] on icon "Print" at bounding box center [492, 84] width 14 height 13
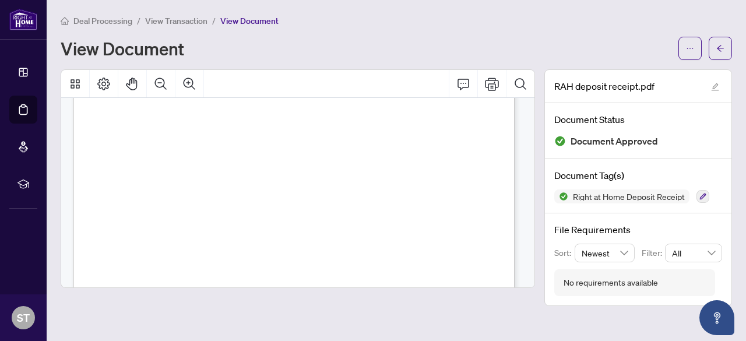
scroll to position [117, 0]
